Goal: Subscribe to service/newsletter

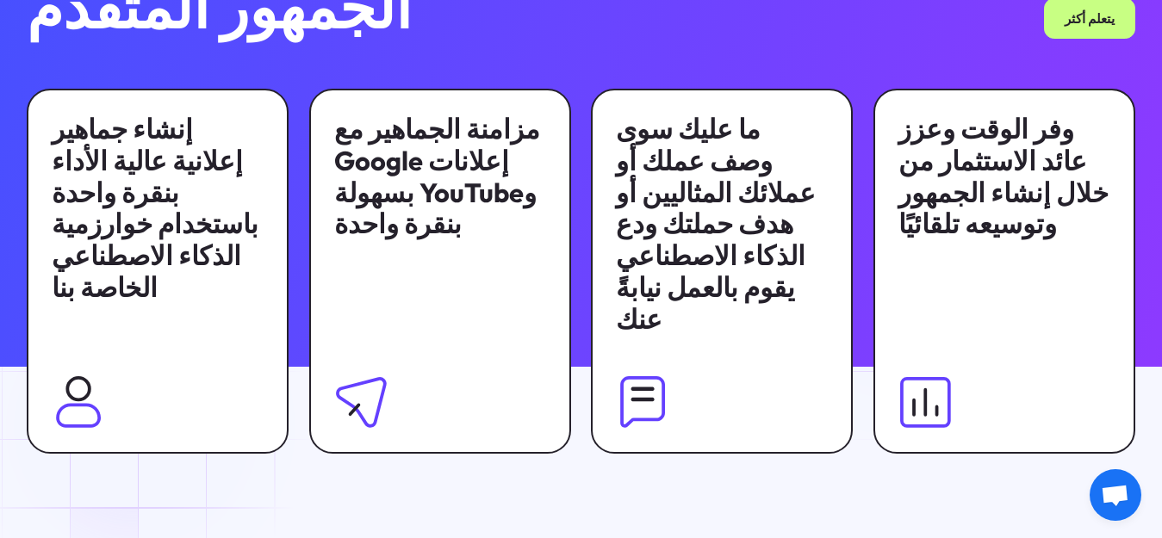
scroll to position [1464, 0]
